Goal: Task Accomplishment & Management: Use online tool/utility

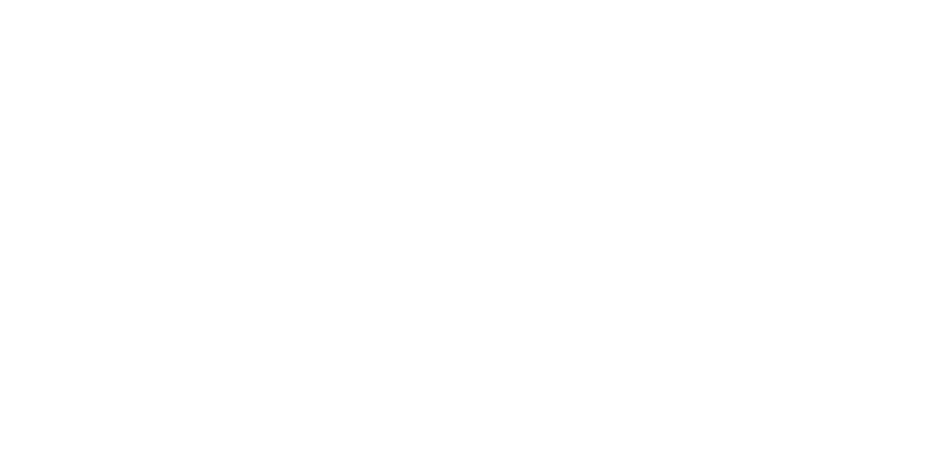
scroll to position [556, 0]
click at [152, 127] on div "Collaborate" at bounding box center [124, 127] width 58 height 13
click at [193, 204] on button "Tracking" at bounding box center [124, 200] width 138 height 36
click at [580, 361] on icon "button" at bounding box center [576, 362] width 7 height 7
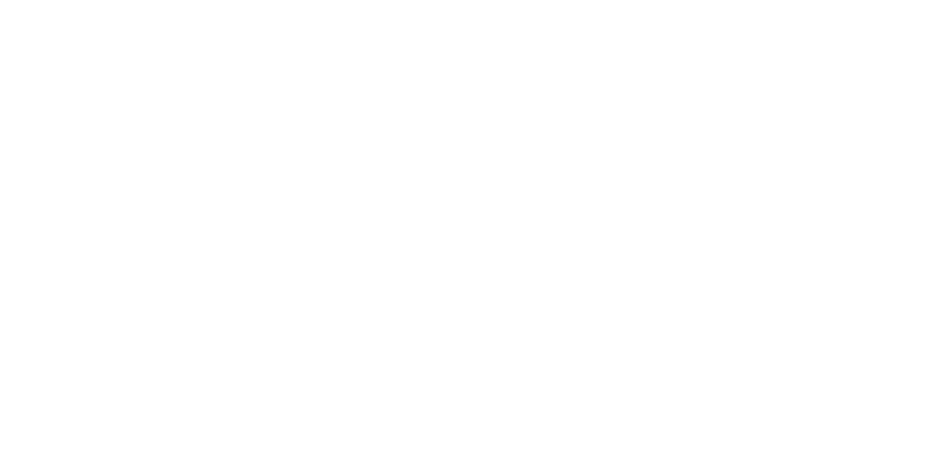
click at [461, 228] on button "Clock Off" at bounding box center [420, 230] width 80 height 23
click at [780, 76] on button "Close" at bounding box center [753, 80] width 53 height 23
click at [152, 127] on div "Collaborate" at bounding box center [124, 127] width 58 height 13
click at [656, 437] on div at bounding box center [469, 428] width 374 height 15
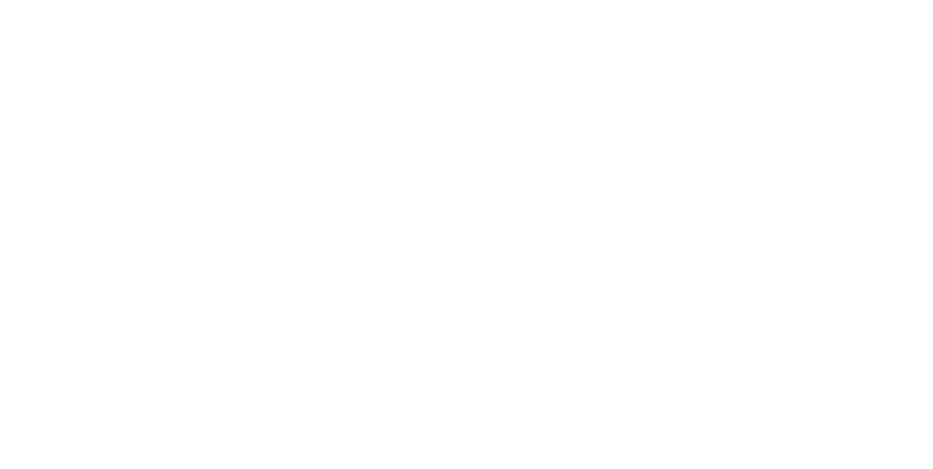
click at [879, 469] on div "@Ben Done ready Aa @ ☺ Send" at bounding box center [547, 429] width 664 height 82
click at [820, 439] on button "Send" at bounding box center [791, 429] width 58 height 22
click at [780, 83] on button "Close" at bounding box center [753, 80] width 53 height 23
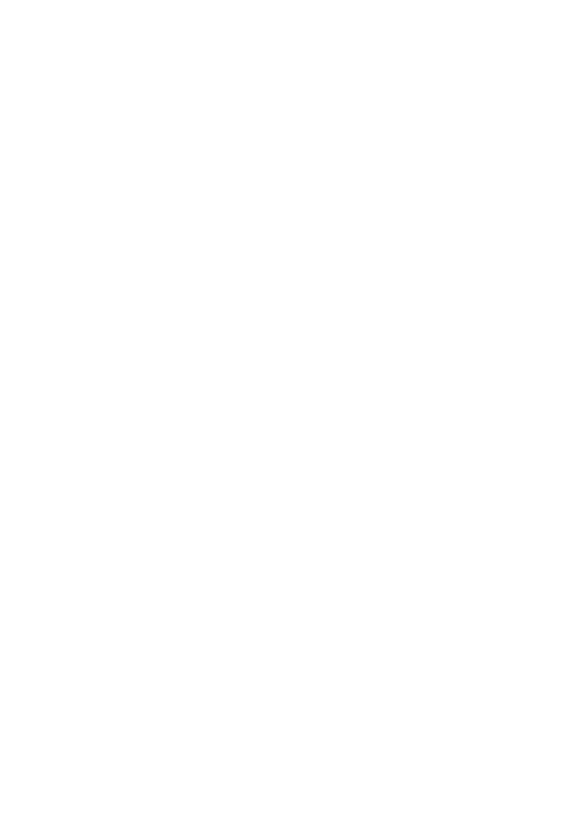
scroll to position [3, 0]
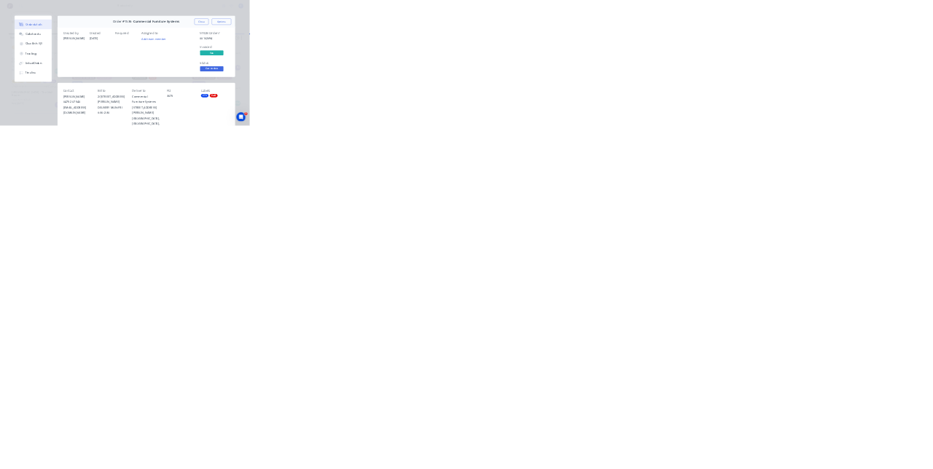
click at [36, 469] on div "Order details Collaborate Checklists 0/0 Tracking Linked Orders Timeline Order …" at bounding box center [466, 234] width 933 height 469
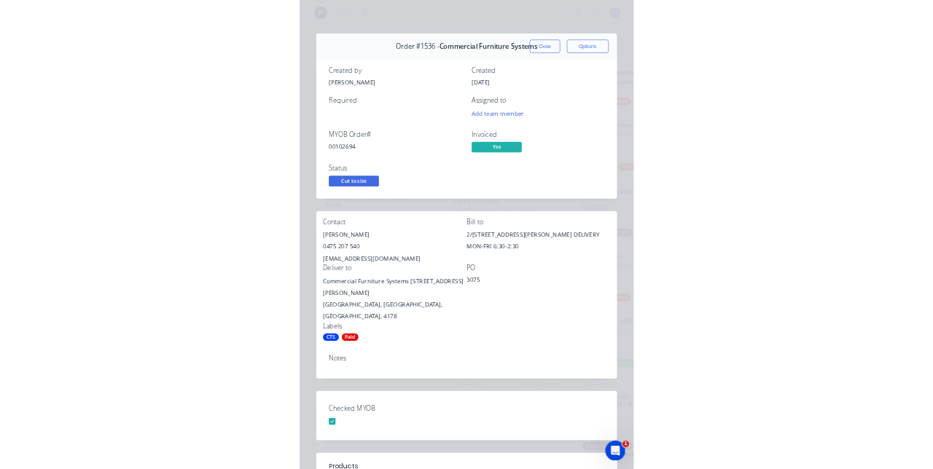
scroll to position [0, 0]
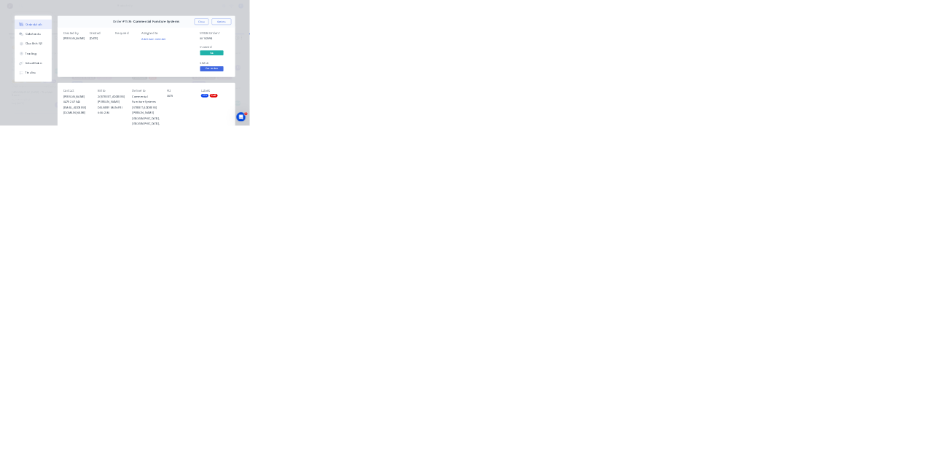
click at [38, 413] on div "Order details Collaborate Checklists 0/0 Tracking Linked Orders Timeline Order …" at bounding box center [466, 234] width 933 height 469
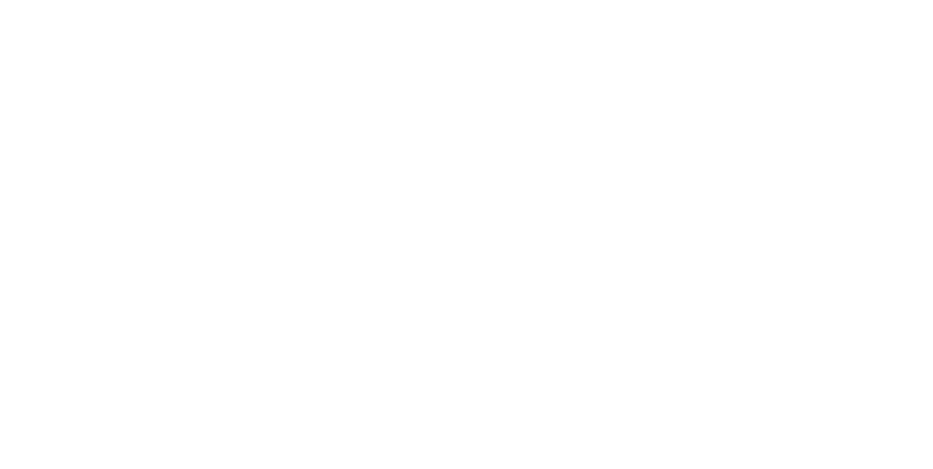
click at [780, 78] on button "Close" at bounding box center [753, 80] width 53 height 23
click at [193, 182] on button "Tracking" at bounding box center [124, 200] width 138 height 36
click at [618, 350] on div at bounding box center [563, 363] width 109 height 36
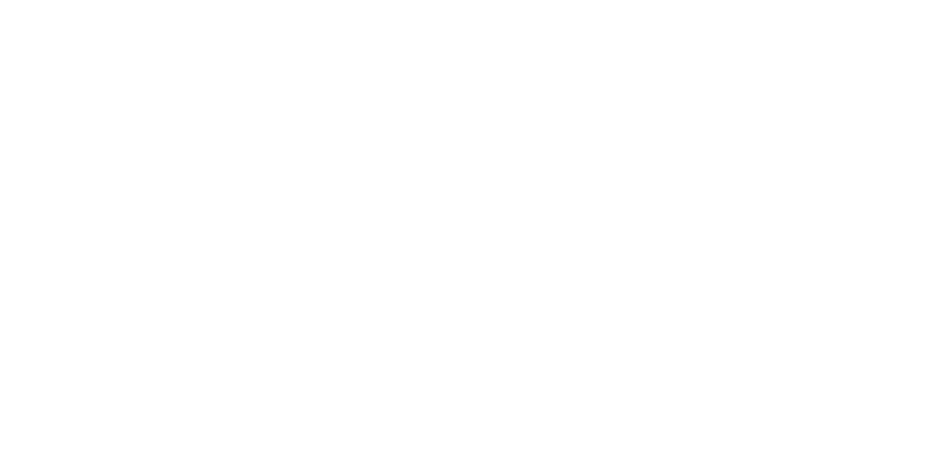
click at [568, 361] on icon "button" at bounding box center [563, 363] width 7 height 8
click at [461, 232] on button "Clock On" at bounding box center [420, 230] width 80 height 23
click at [586, 367] on button "button" at bounding box center [577, 362] width 18 height 18
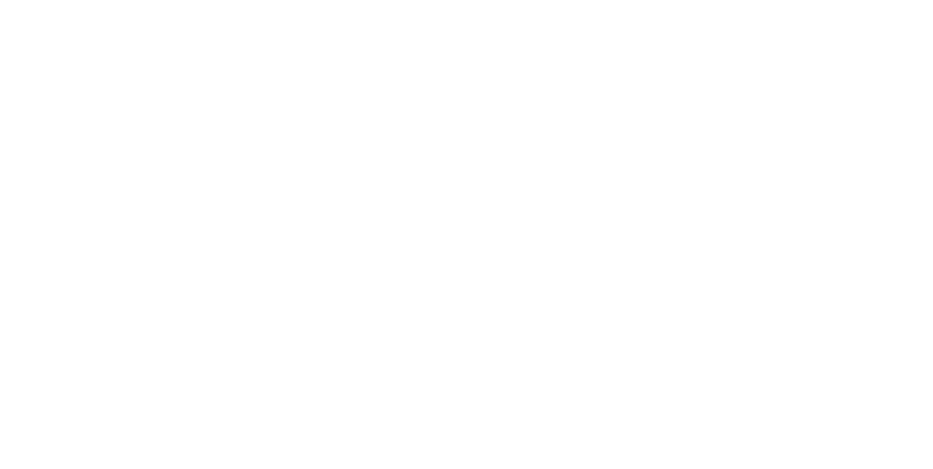
click at [461, 224] on button "Clock Off" at bounding box center [420, 230] width 80 height 23
click at [780, 83] on button "Close" at bounding box center [753, 80] width 53 height 23
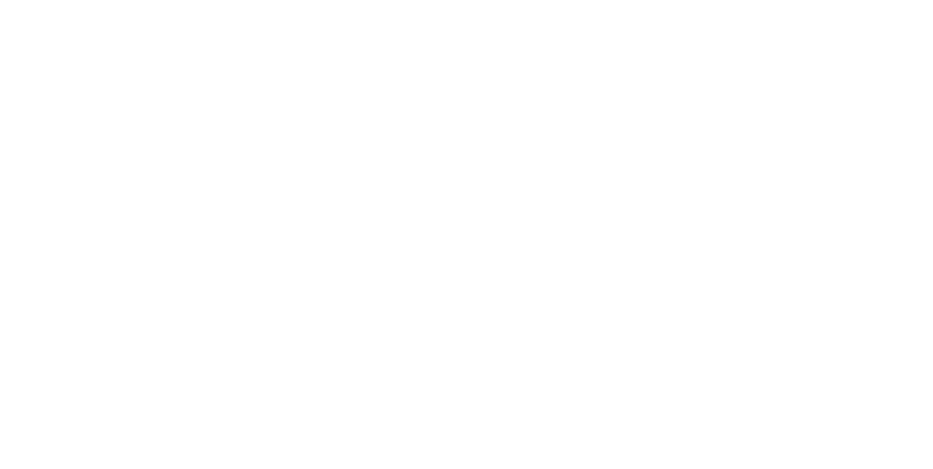
click at [193, 202] on button "Tracking" at bounding box center [124, 200] width 138 height 36
click at [572, 356] on button "button" at bounding box center [563, 362] width 18 height 18
click at [461, 232] on button "Clock On" at bounding box center [420, 230] width 80 height 23
